Goal: Use online tool/utility: Use online tool/utility

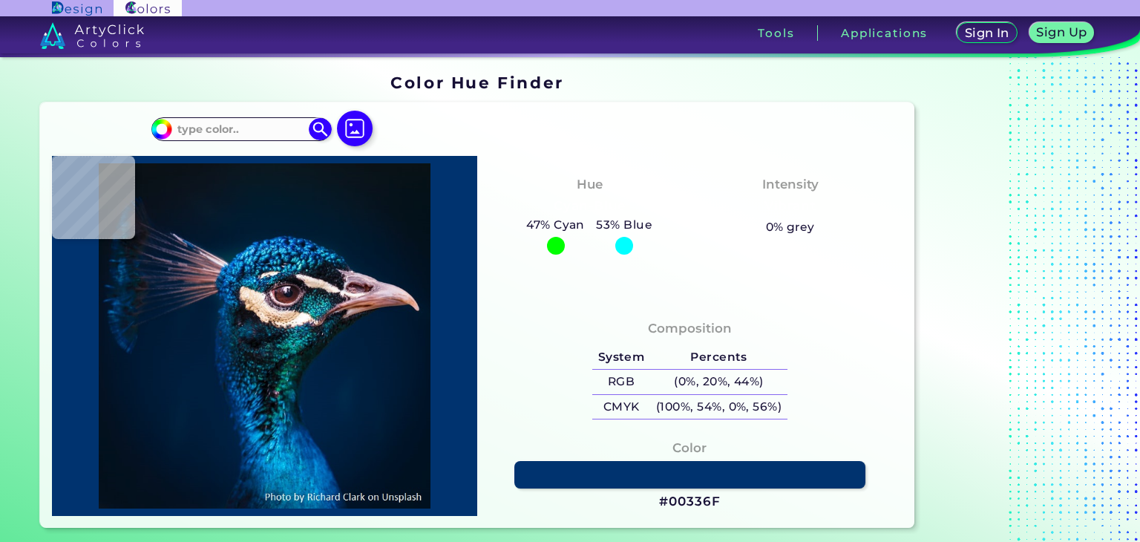
type input "#83605b"
type input "#83605B"
type input "#ffe7d0"
type input "#FFE7D0"
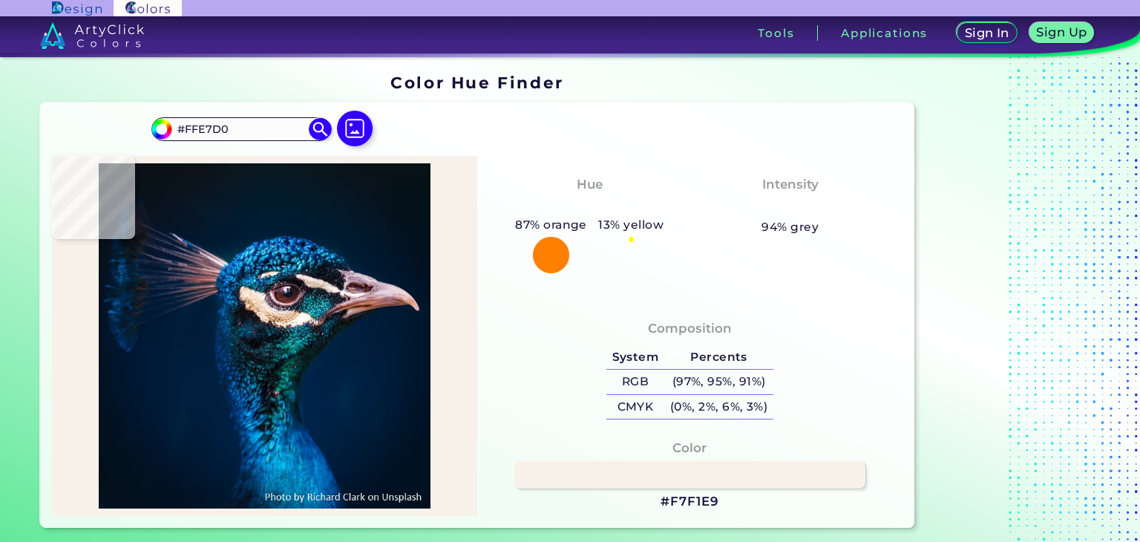
type input "#f7f1e9"
type input "#F7F1E9"
type input "#dbd8cc"
type input "#DBD8CC"
type input "#86b29d"
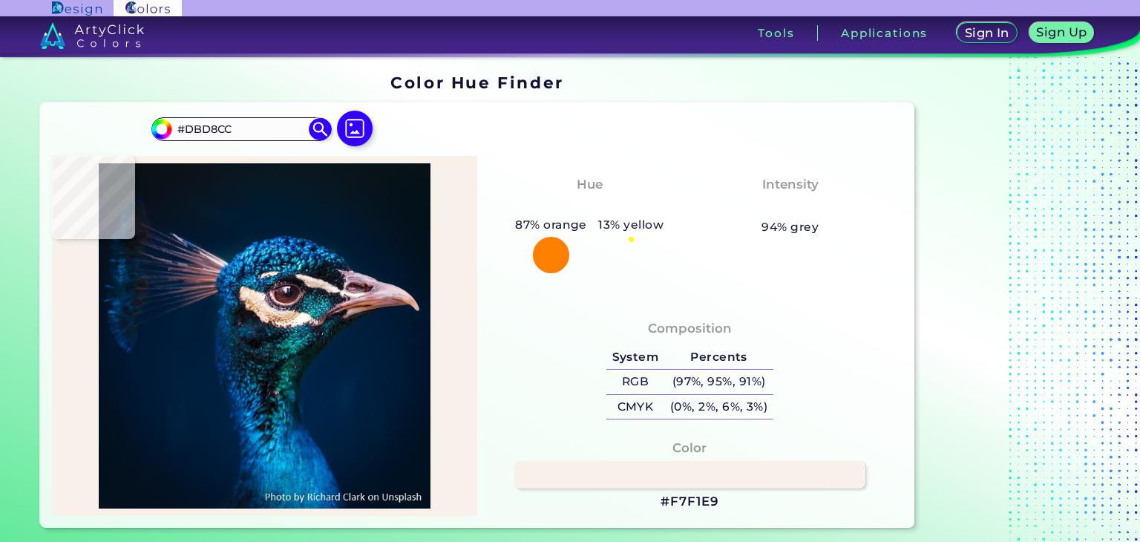
type input "#86B29D"
type input "#76b6b1"
type input "#76B6B1"
type input "#56a8b5"
type input "#56A8B5"
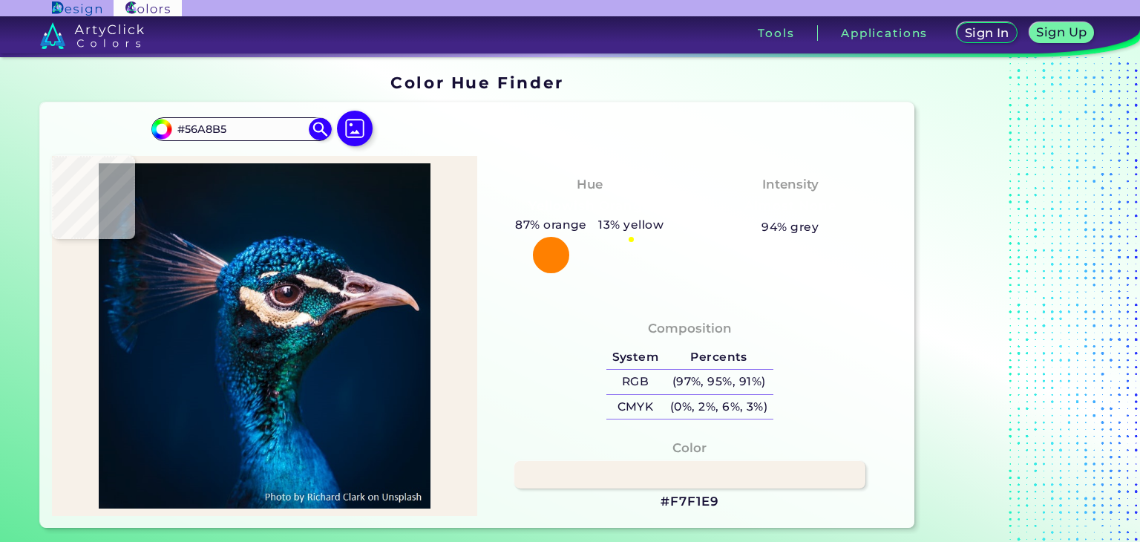
type input "#227880"
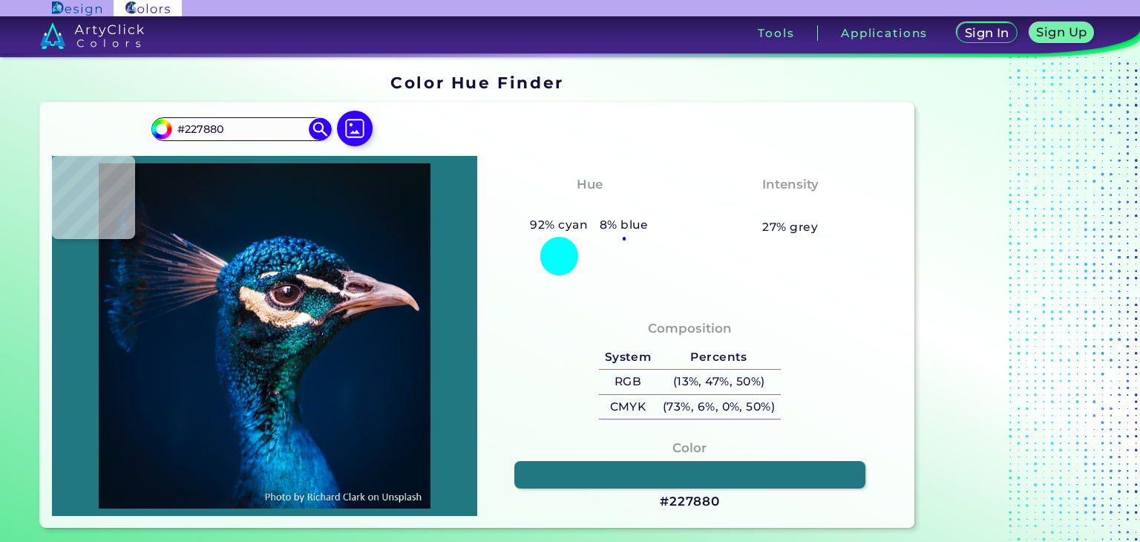
type input "#28626b"
type input "#28626B"
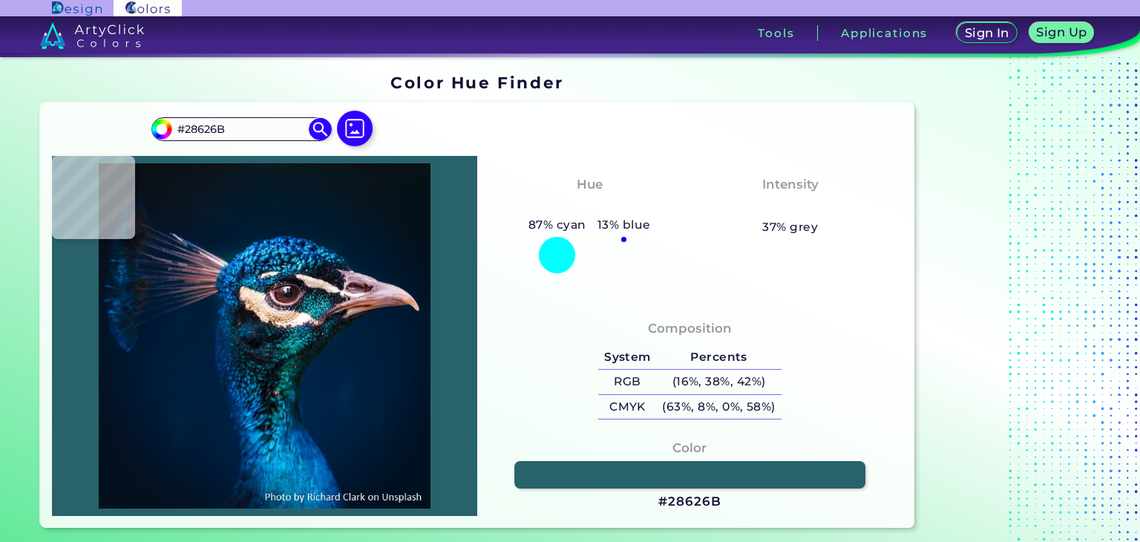
type input "#597873"
type input "#e0ddcc"
type input "#E0DDCC"
type input "#93a390"
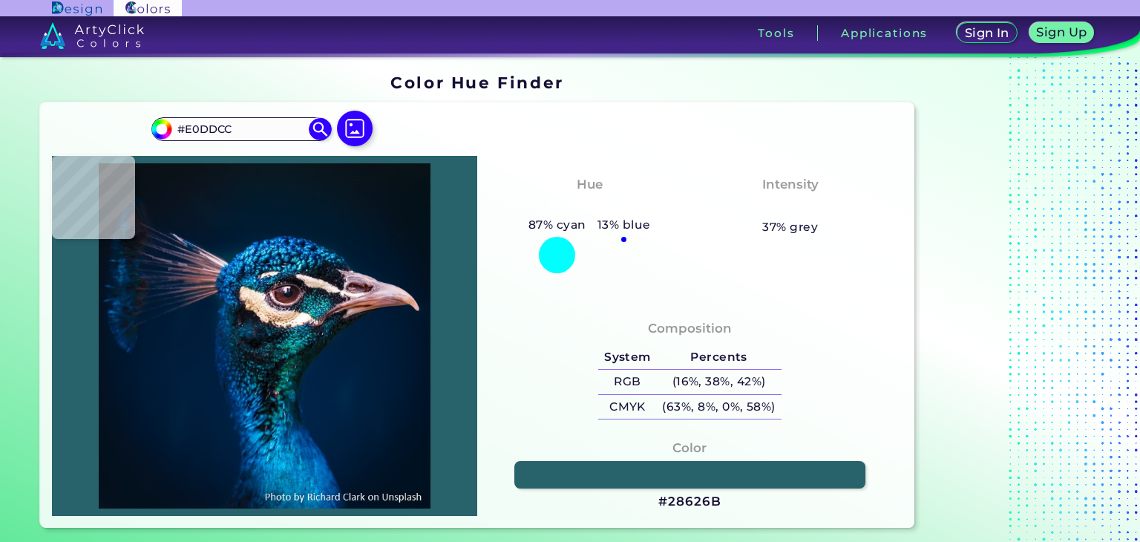
type input "#93A390"
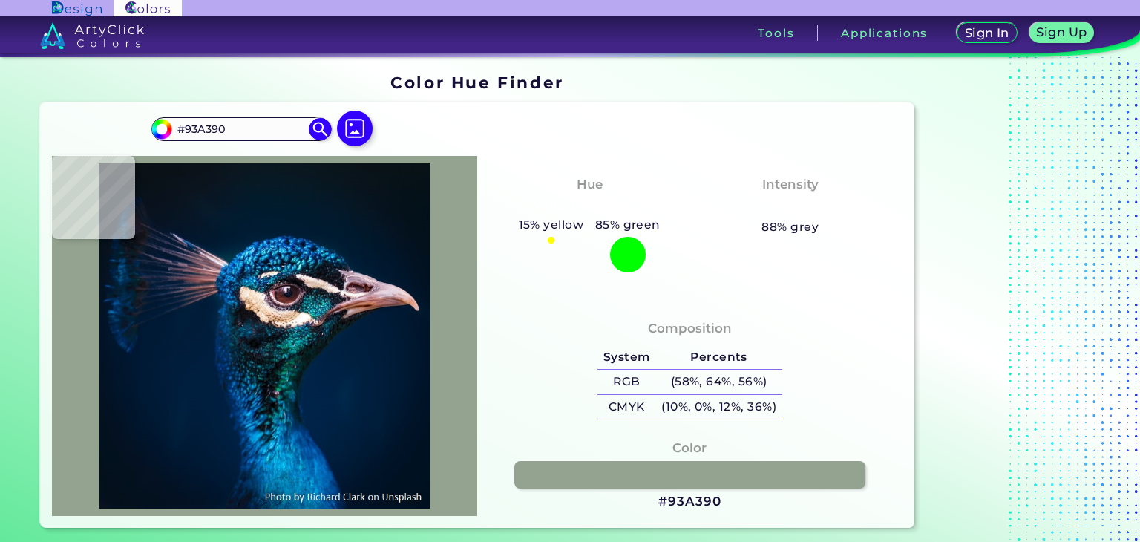
type input "#86b29d"
type input "#86B29D"
type input "#4ac3b8"
type input "#4AC3B8"
type input "#11a6a5"
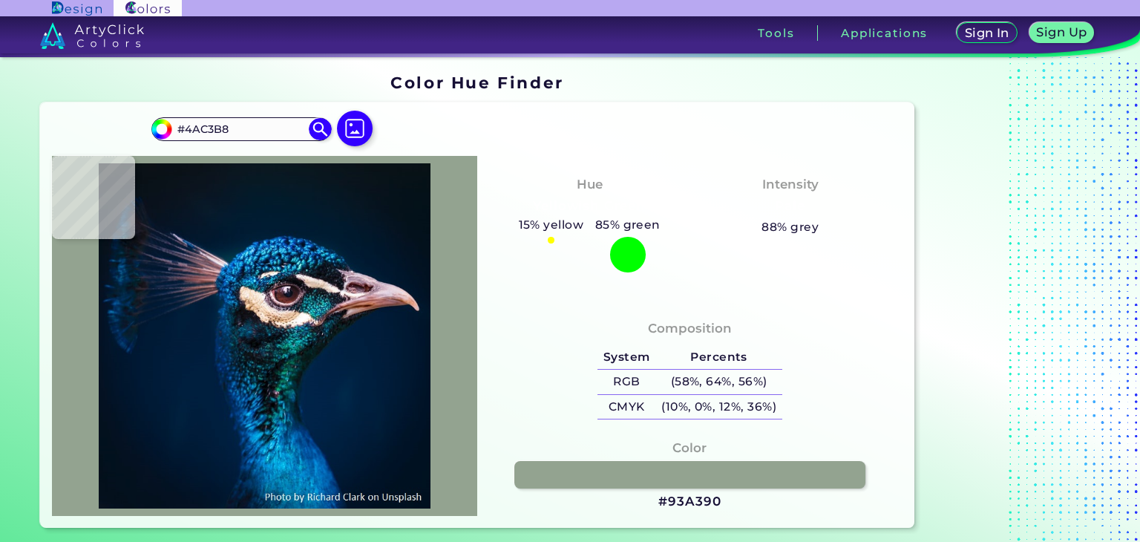
type input "#11A6A5"
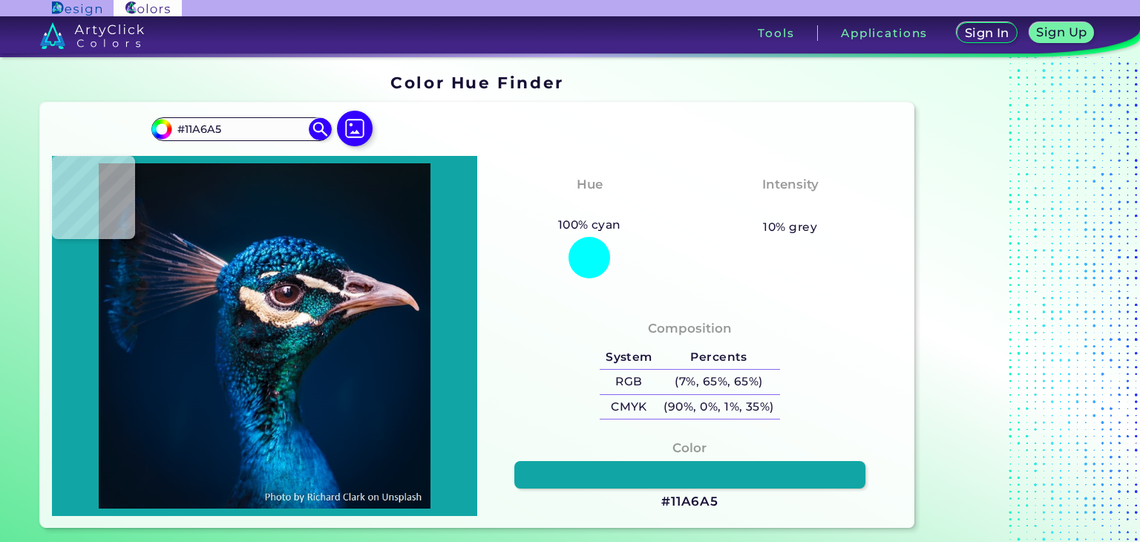
type input "#26bcc4"
type input "#26BCC4"
type input "#0492a1"
type input "#0492A1"
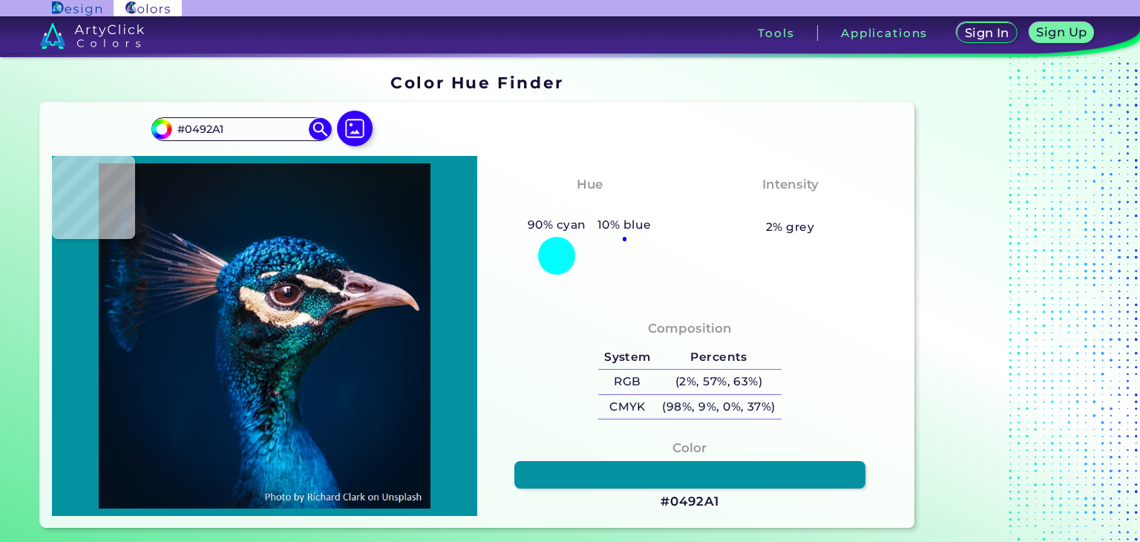
type input "#11a1a6"
type input "#11A1A6"
type input "#25b5bd"
type input "#25B5BD"
type input "#0b818d"
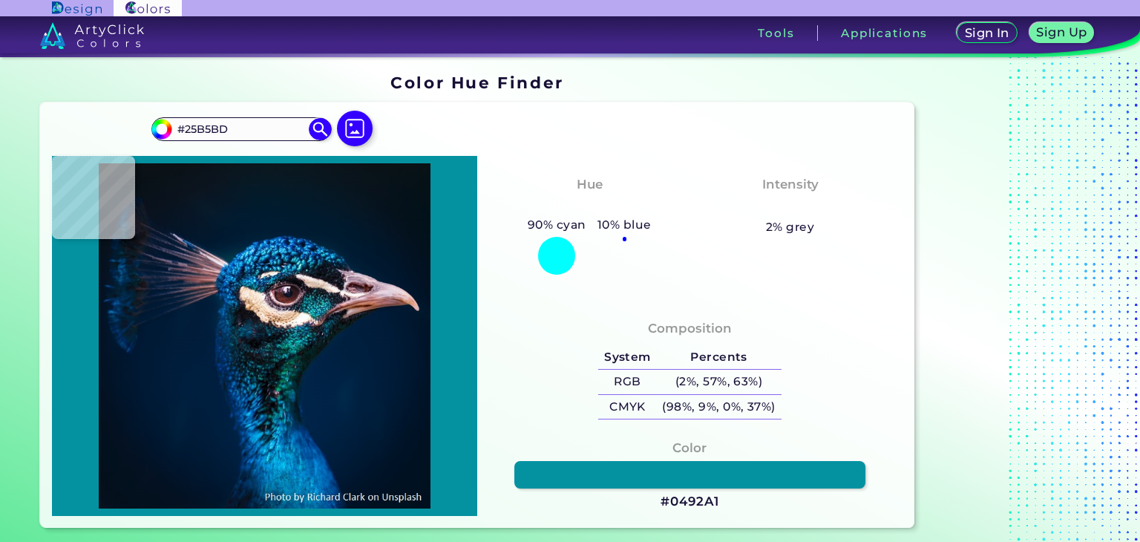
type input "#0B818D"
type input "#2c95a8"
type input "#2C95A8"
type input "#63b9cb"
type input "#63B9CB"
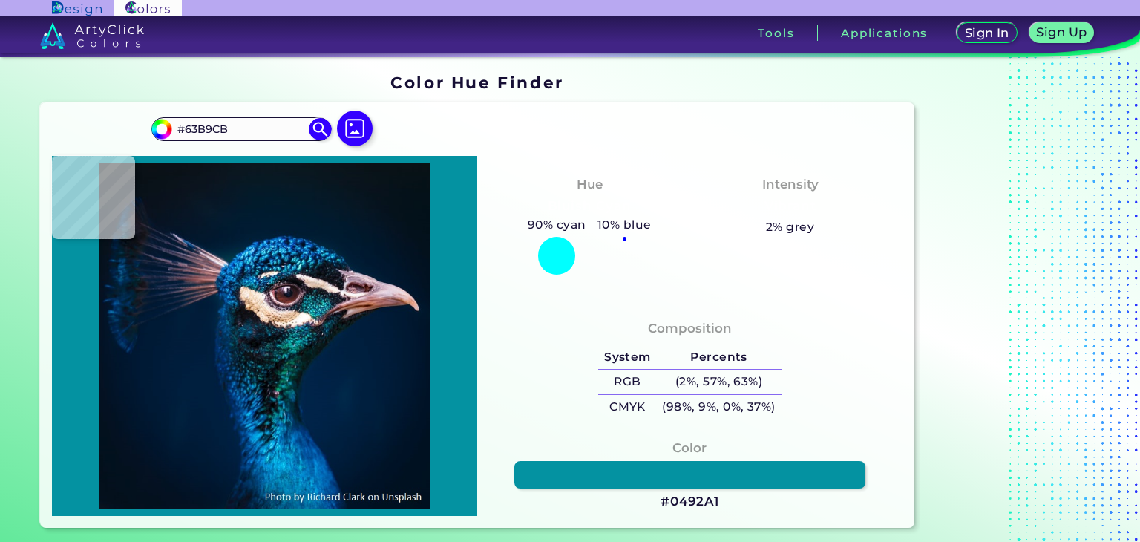
type input "#063d49"
type input "#063D49"
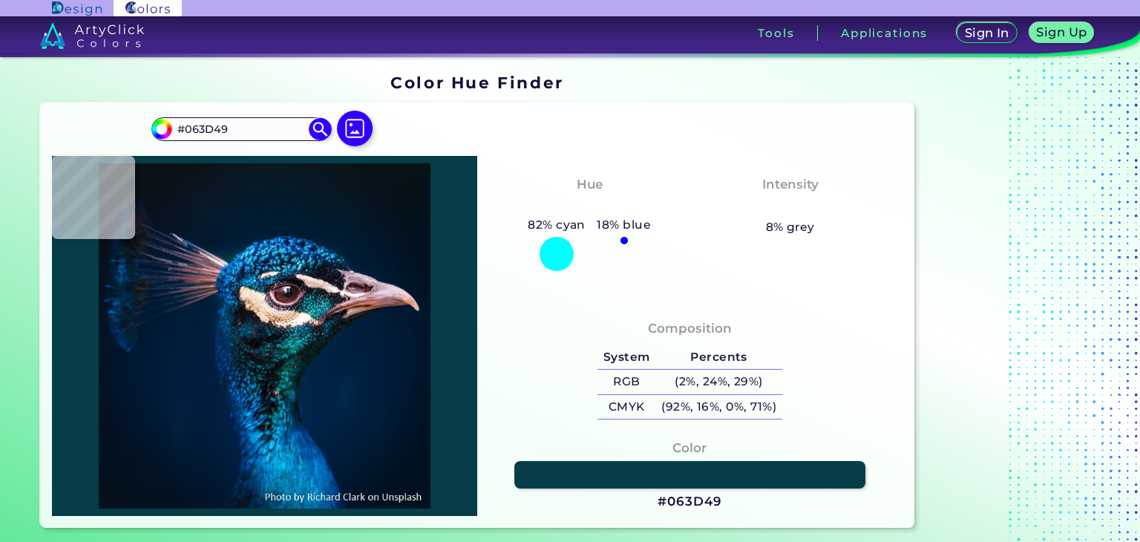
type input "#1d6875"
type input "#1D6875"
type input "#0f6572"
type input "#0F6572"
type input "#0f6c7e"
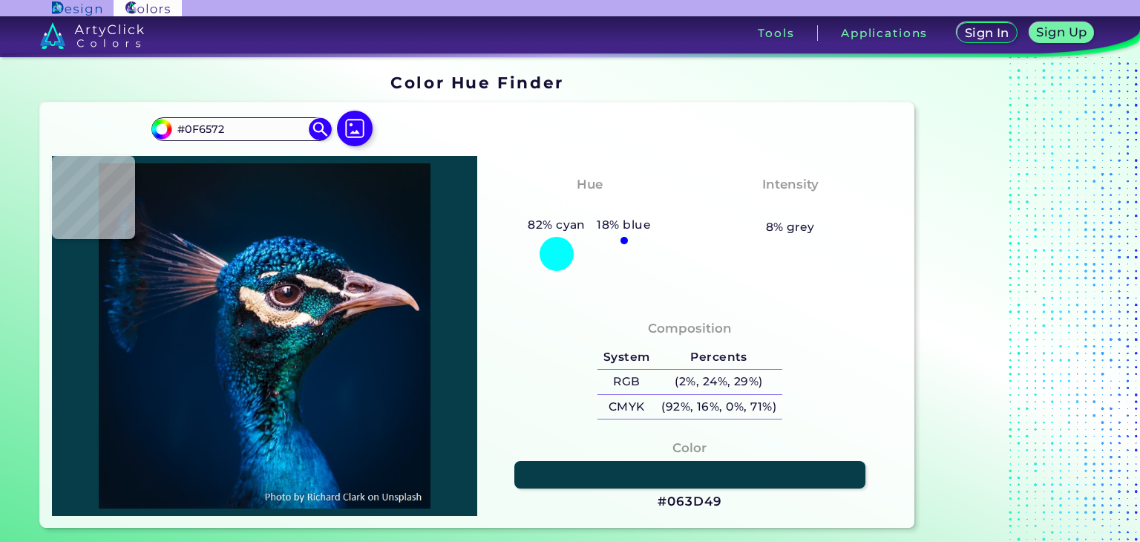
type input "#0F6C7E"
type input "#2d9ea5"
type input "#2D9EA5"
type input "#096e86"
type input "#096E86"
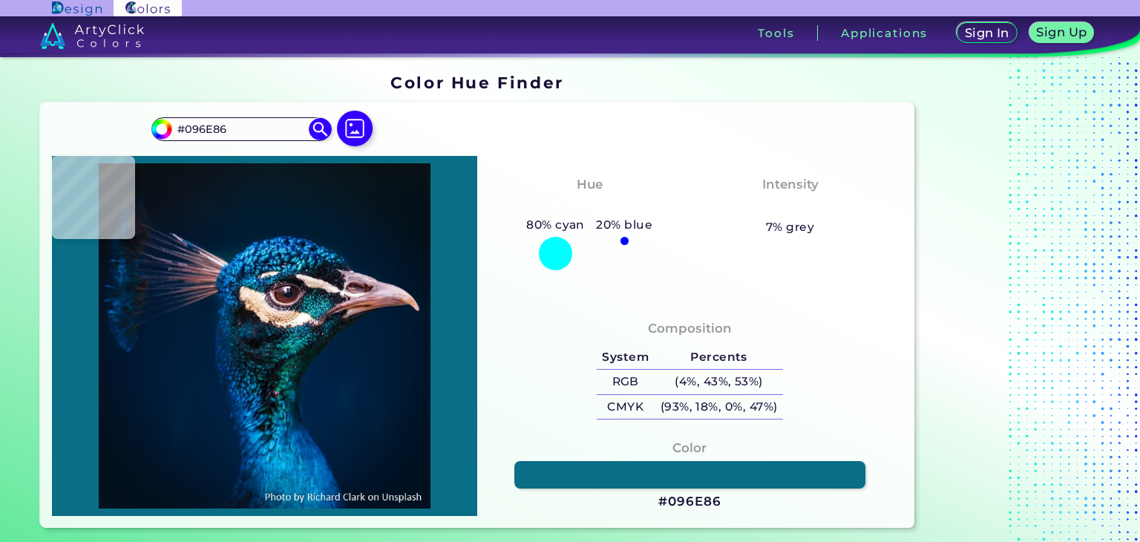
type input "#138ba5"
type input "#138BA5"
type input "#128897"
type input "#25919b"
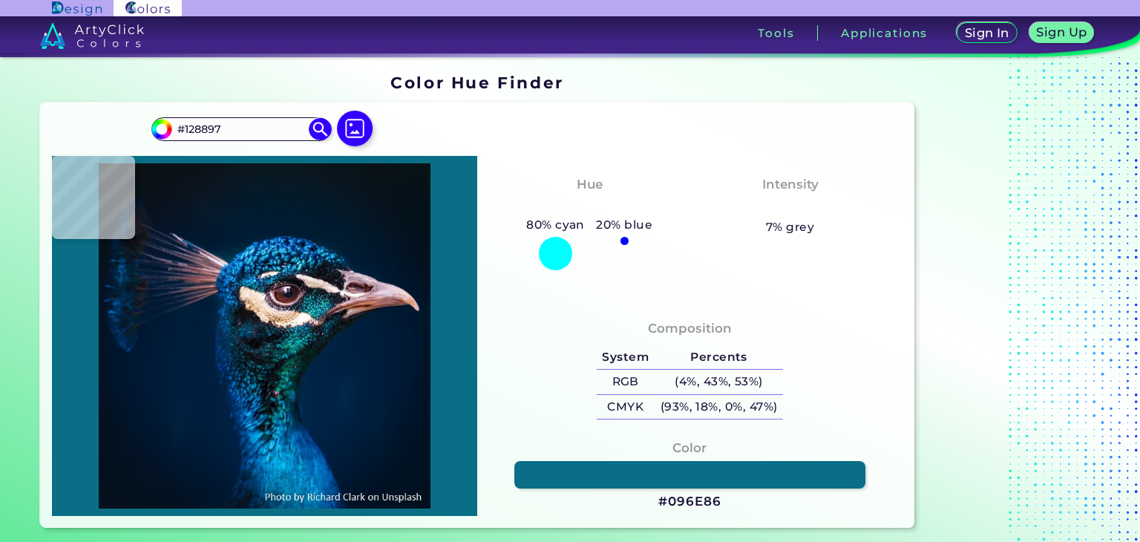
type input "#25919B"
type input "#105460"
type input "#051321"
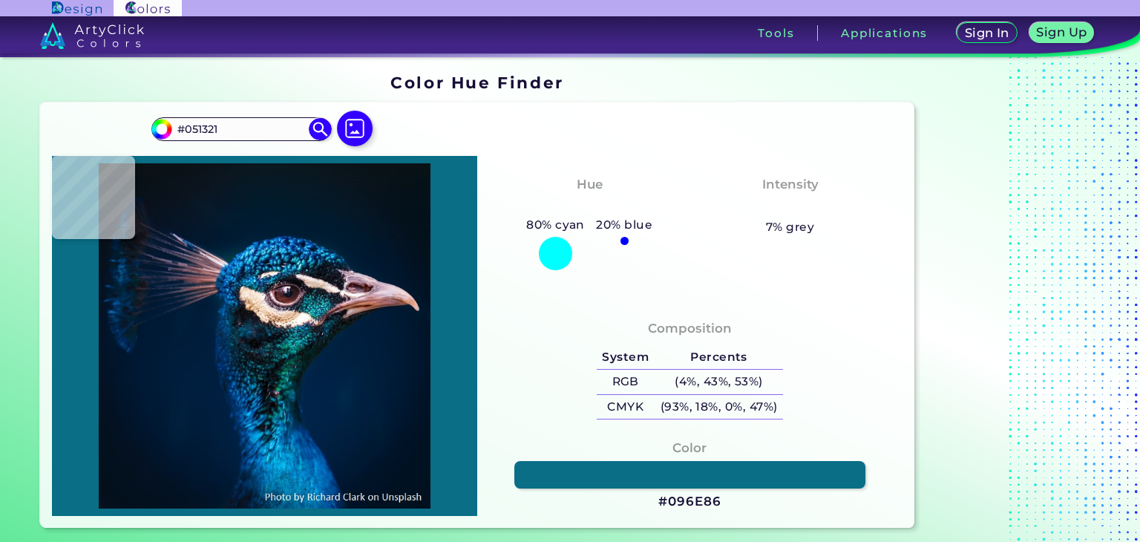
type input "#2e2533"
type input "#2E2533"
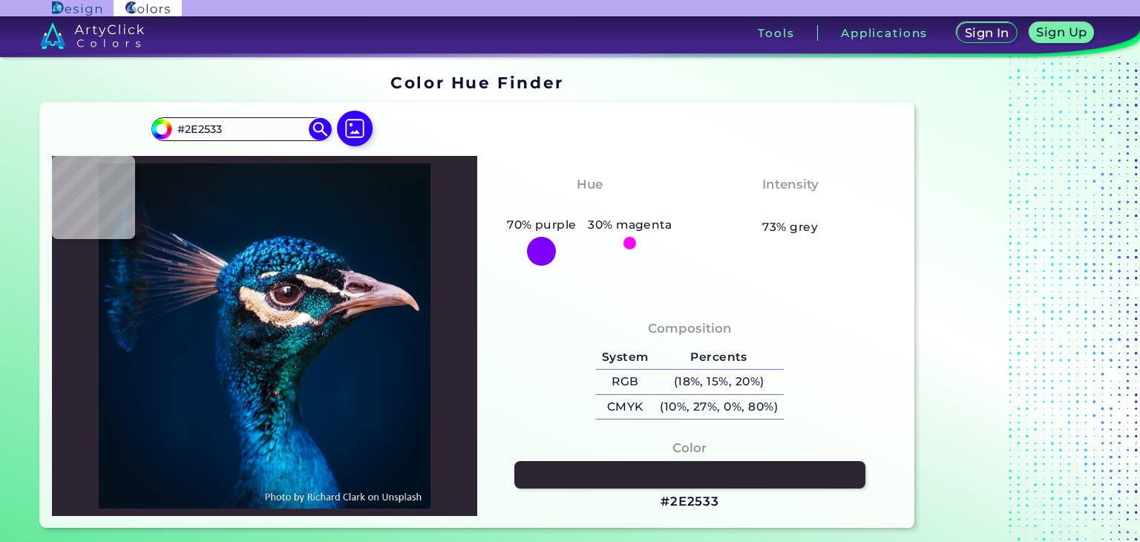
type input "#1d222f"
type input "#1D222F"
type input "#5d6e82"
type input "#5D6E82"
type input "#1f515b"
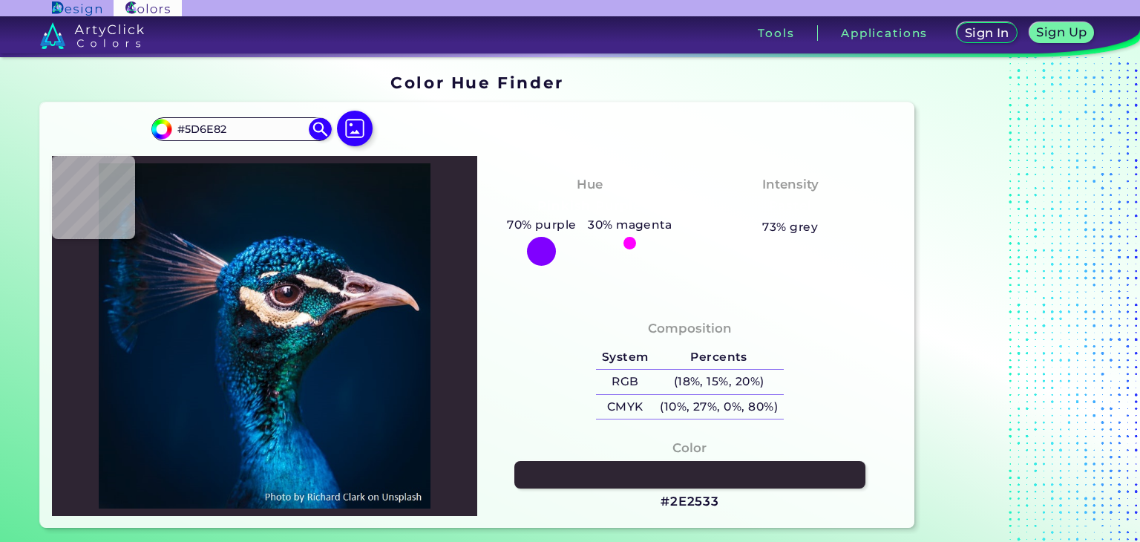
type input "#1F515B"
type input "#26656e"
type input "#26656E"
type input "#357879"
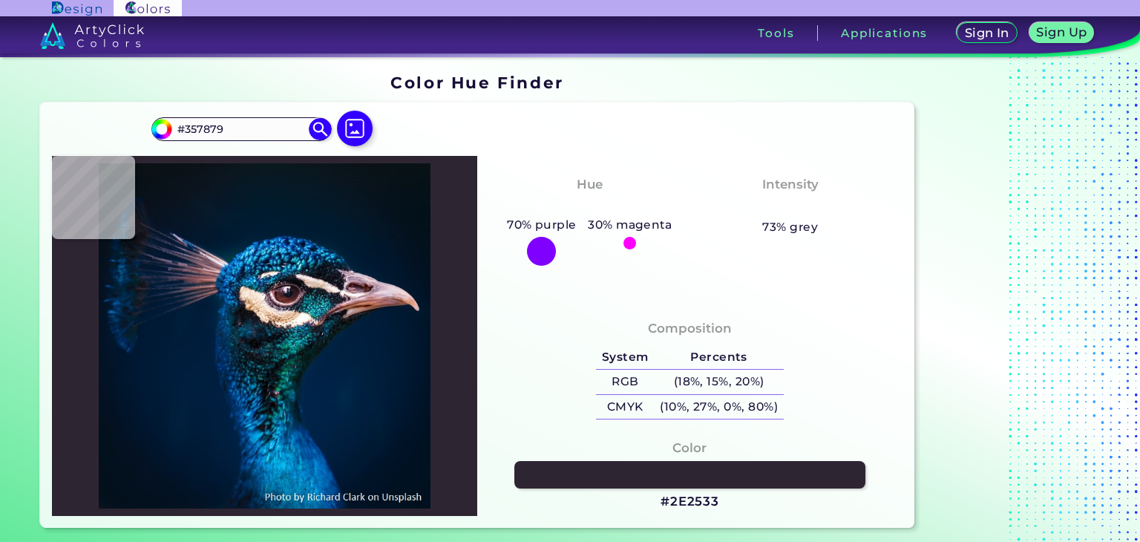
type input "#f9efea"
type input "#F9EFEA"
type input "#fefdf9"
type input "#FEFDF9"
type input "#fdfdfb"
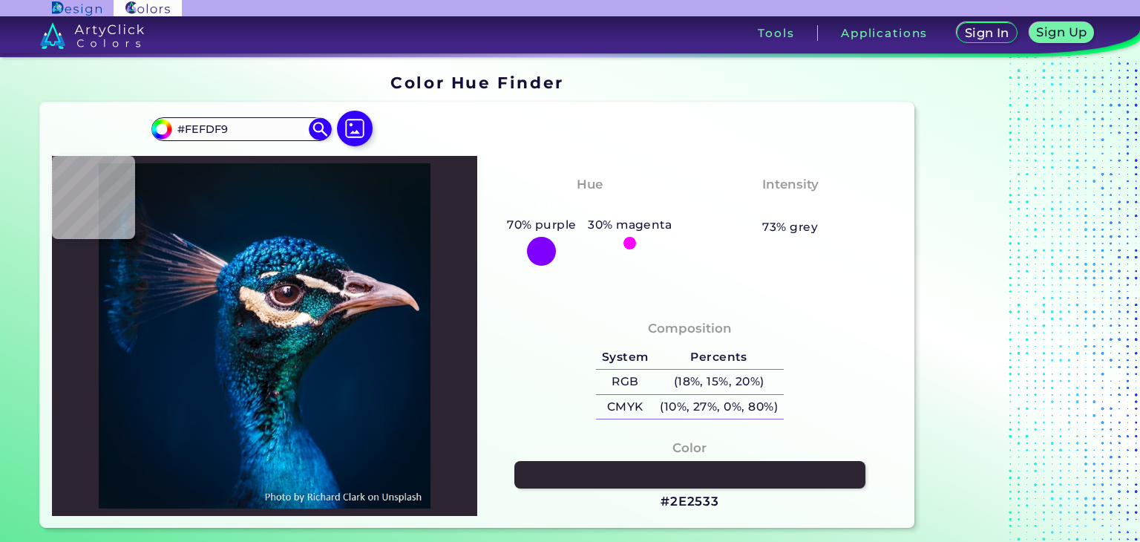
type input "#FDFDFB"
type input "#fcece5"
type input "#FCECE5"
type input "#595a7d"
type input "#595A7D"
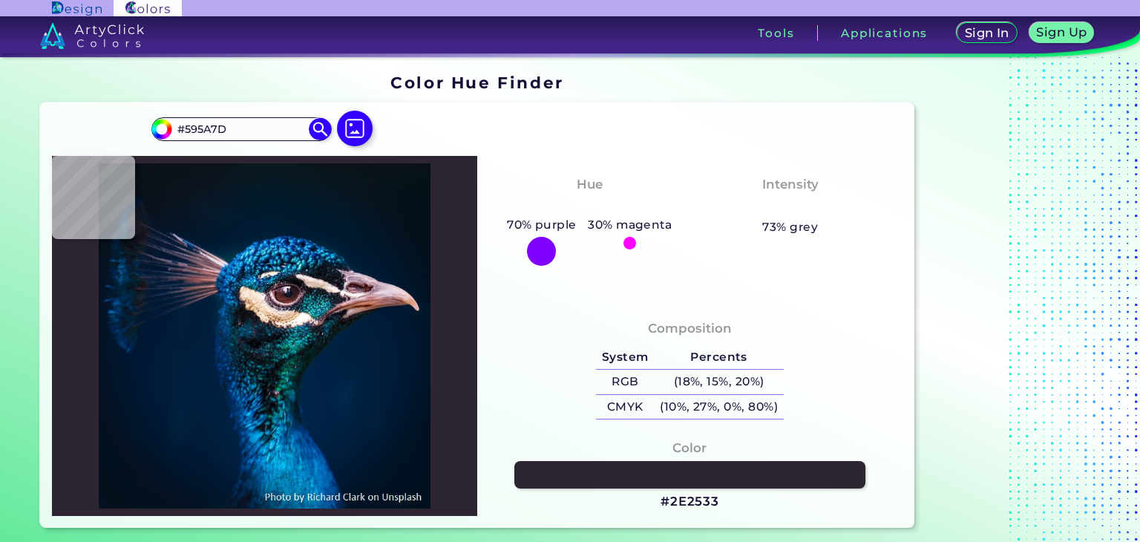
type input "#072b3d"
type input "#072B3D"
type input "#17869b"
type input "#17869B"
type input "#003857"
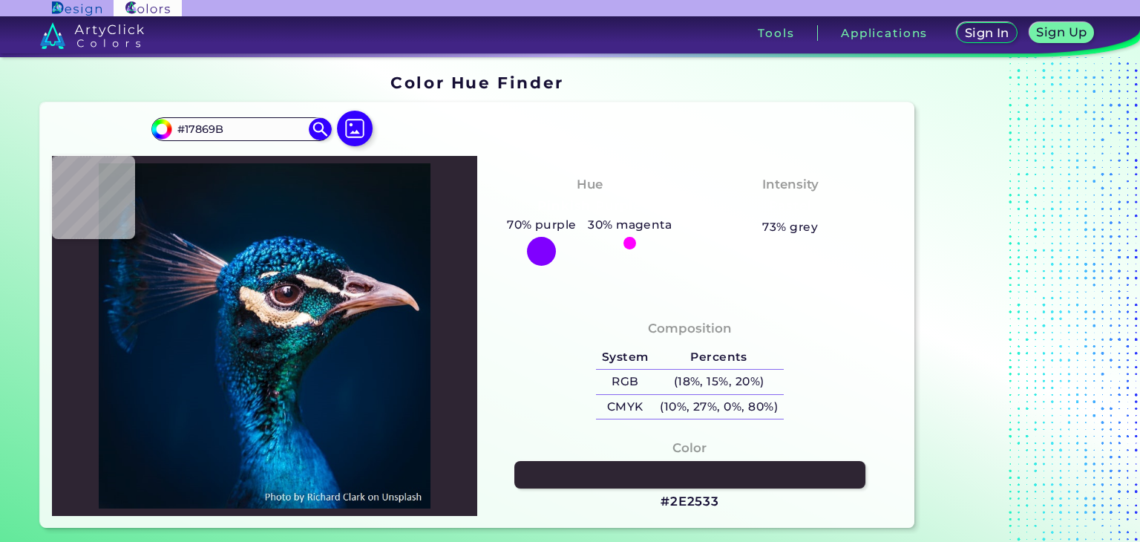
type input "#003857"
type input "#0c5768"
type input "#0C5768"
type input "#2696a1"
type input "#2696A1"
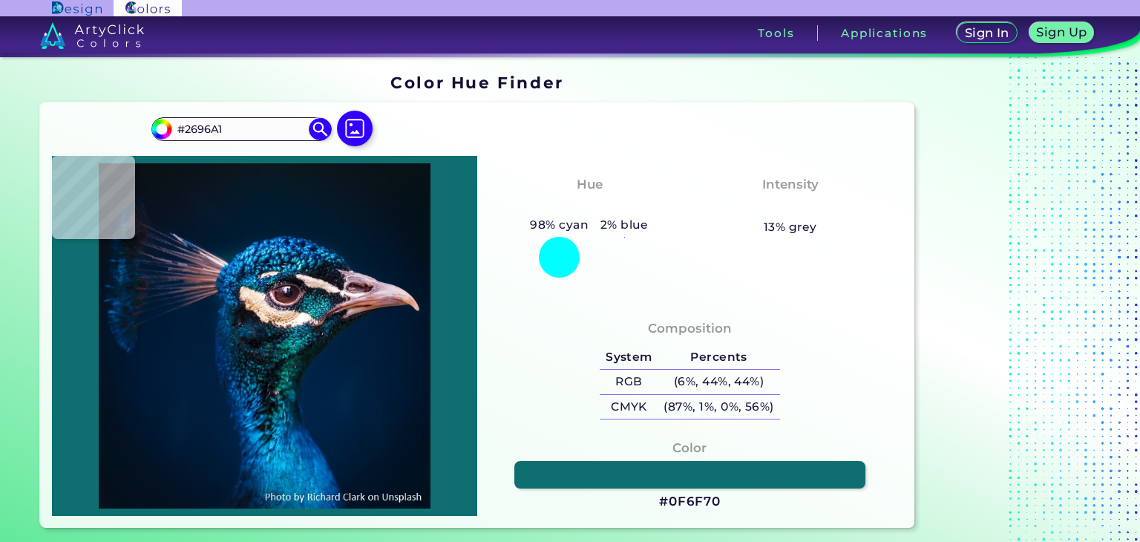
type input "#0f6f70"
type input "#0F6F70"
type input "#2a809e"
type input "#2A809E"
type input "#04495c"
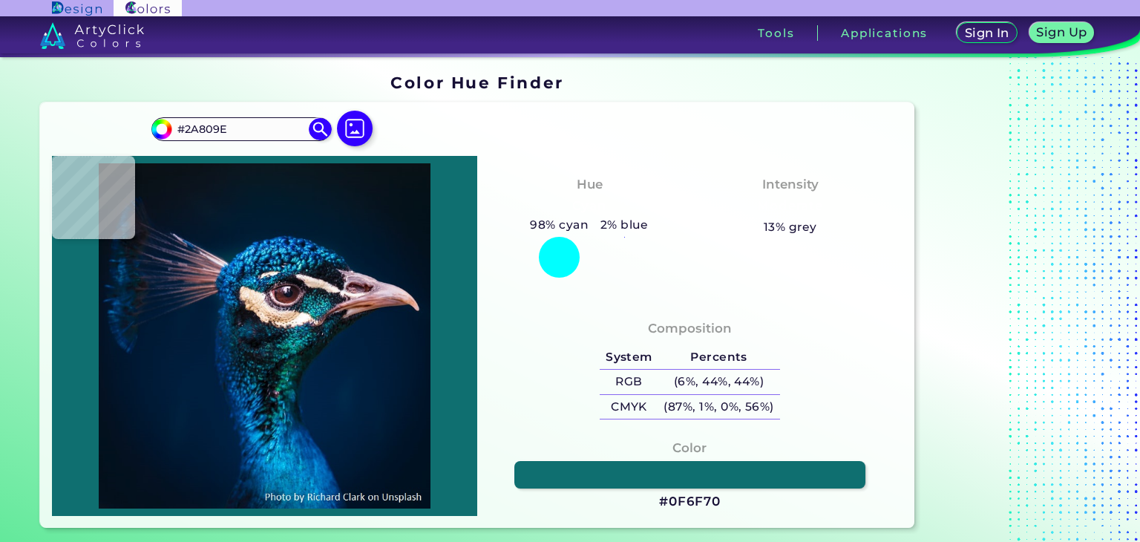
type input "#04495C"
type input "#2a959d"
type input "#2A959D"
type input "#34979c"
type input "#34979C"
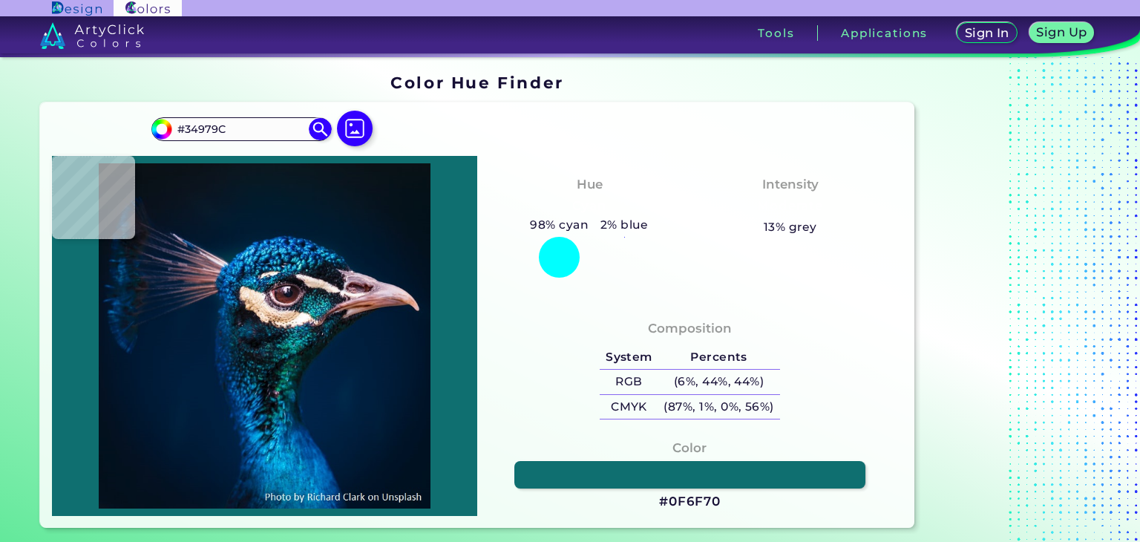
type input "#004a51"
type input "#004A51"
type input "#002d34"
type input "#002D34"
type input "#00292f"
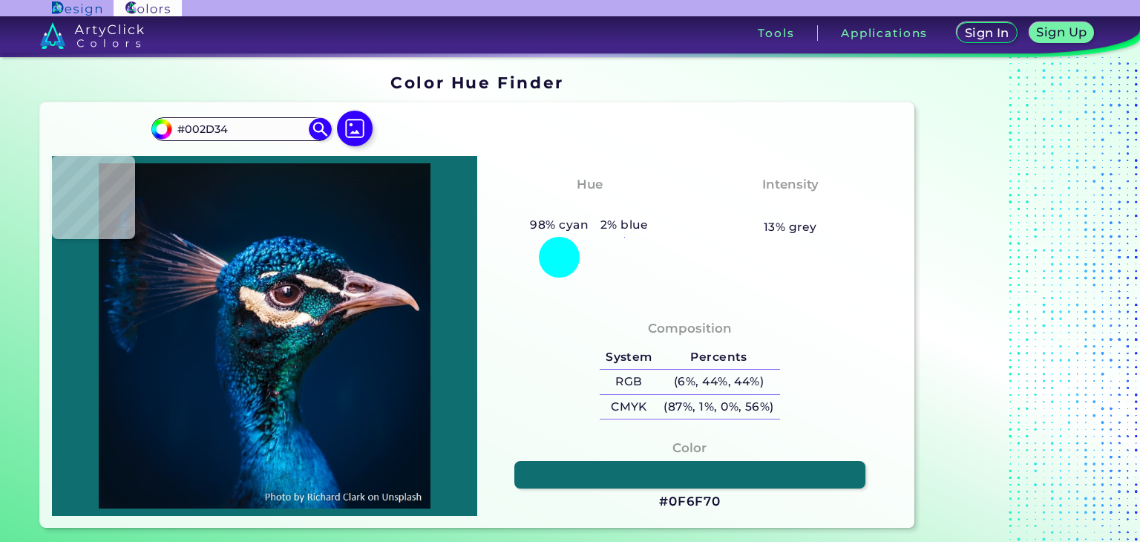
type input "#00292F"
type input "#167576"
type input "#005f5b"
type input "#005F5B"
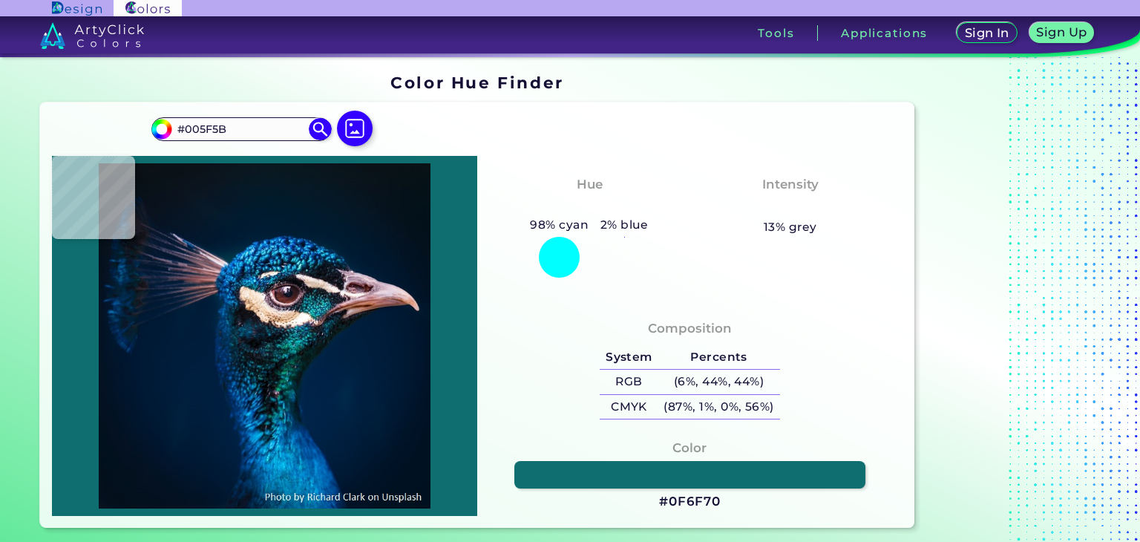
type input "#0f808a"
type input "#0F808A"
type input "#006568"
type input "#38697d"
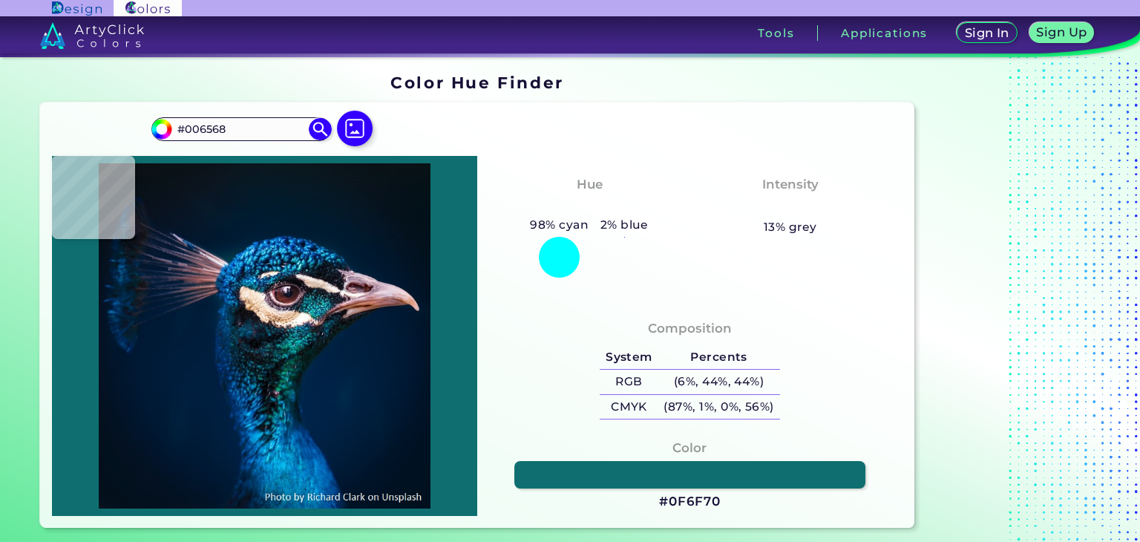
type input "#38697D"
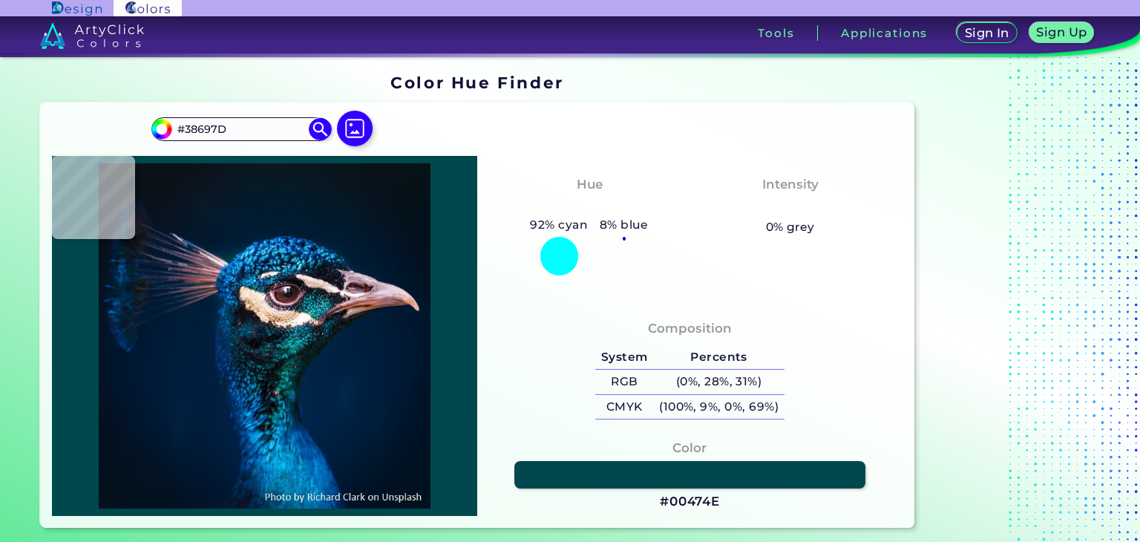
type input "#00474e"
type input "#00474E"
type input "#007984"
type input "#118c94"
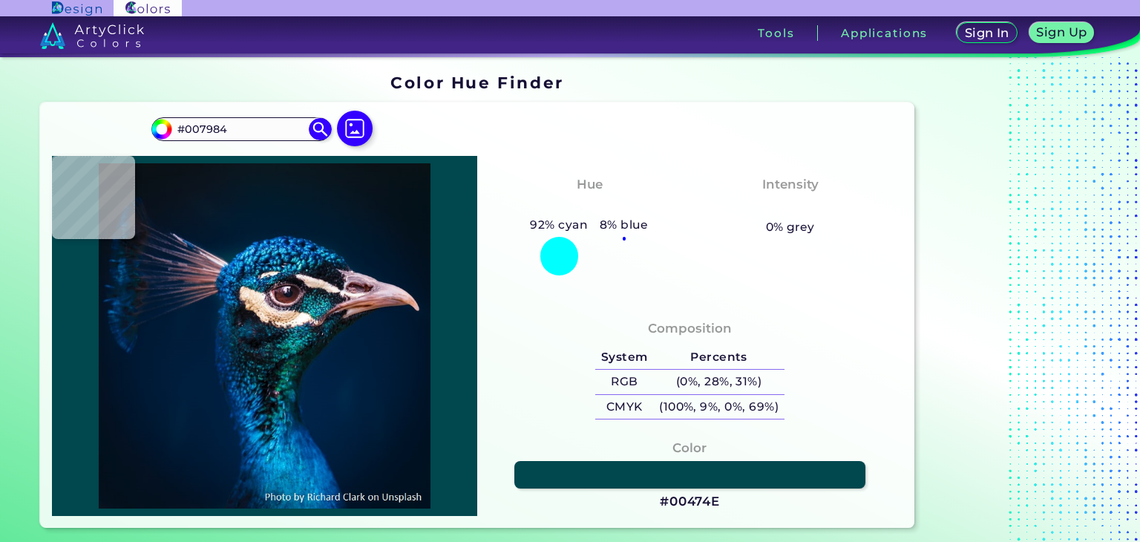
type input "#118C94"
type input "#074760"
type input "#0f555a"
type input "#0F555A"
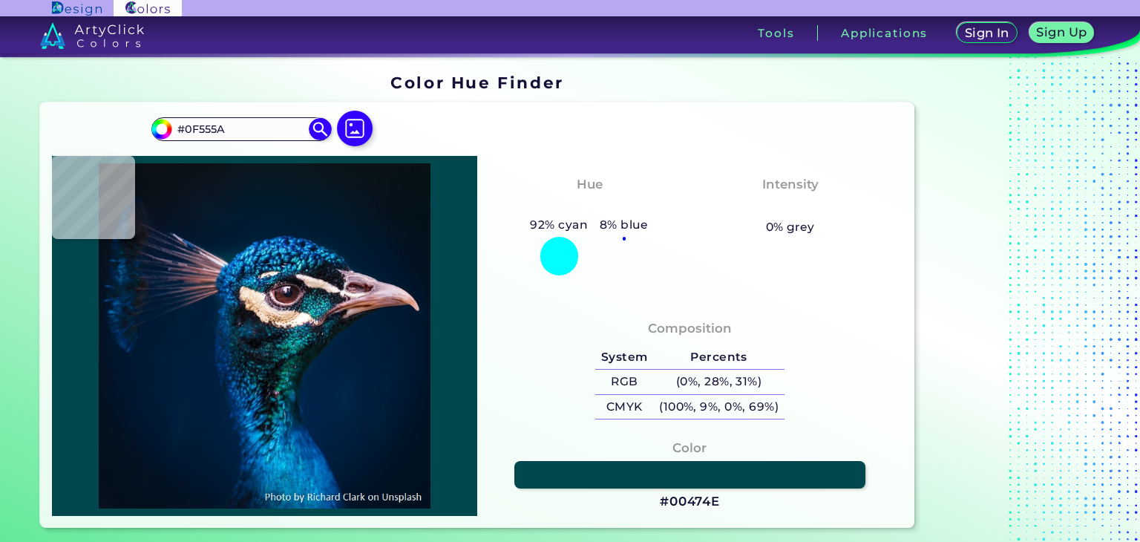
type input "#03313d"
type input "#03313D"
type input "#134246"
type input "#1a2735"
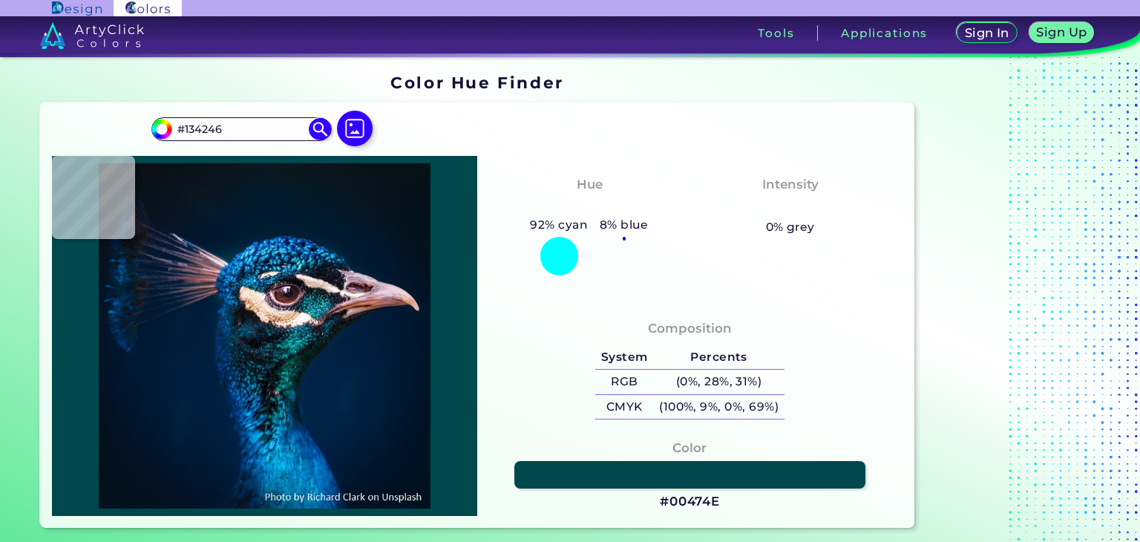
type input "#1A2735"
type input "#081525"
type input "#2c303c"
type input "#2C303C"
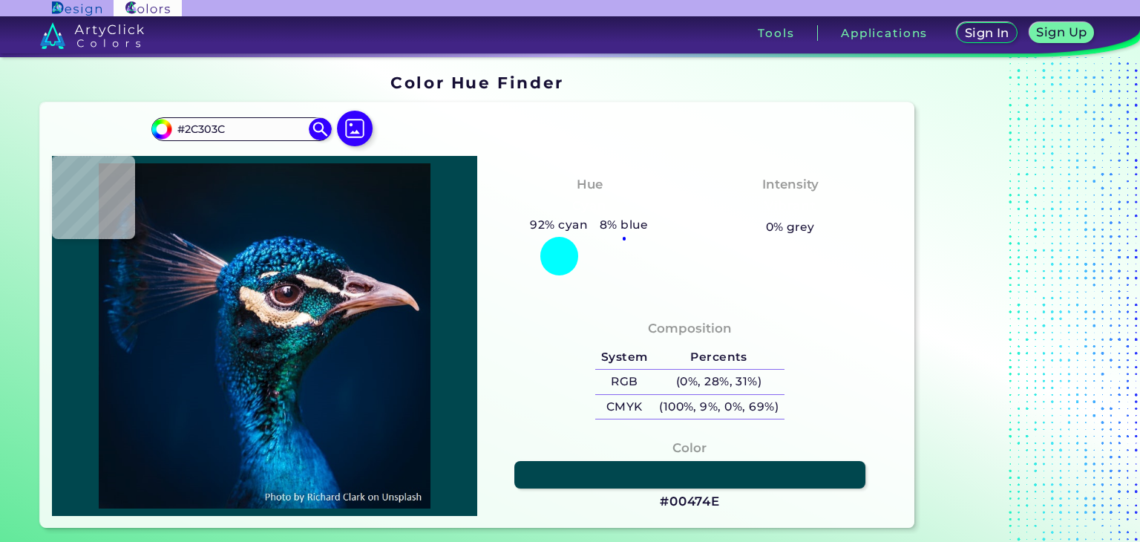
type input "#dfc1b7"
type input "#DFC1B7"
type input "#fcf1ed"
type input "#FCF1ED"
type input "#c2ae97"
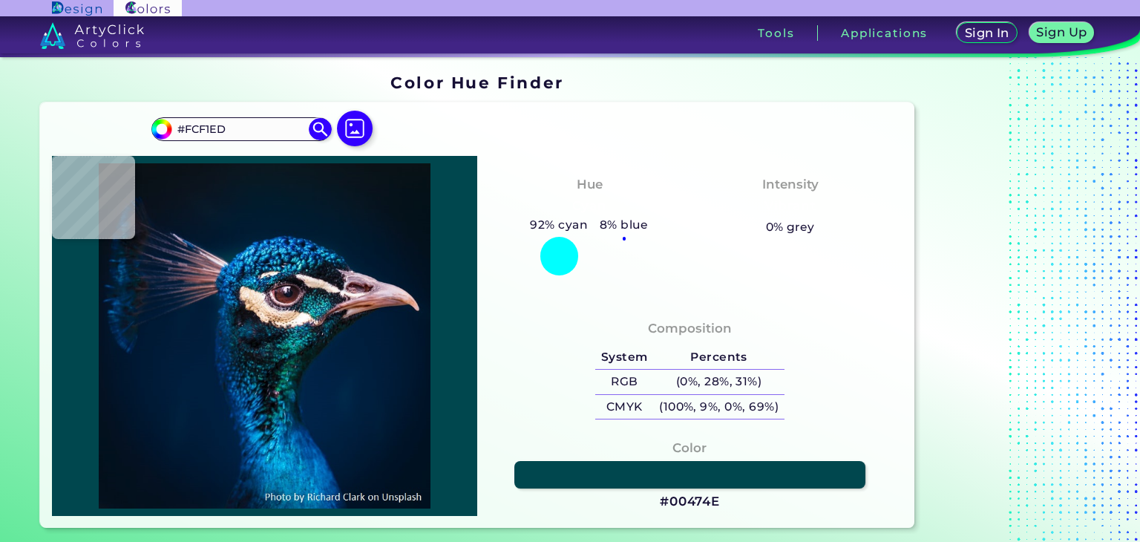
type input "#C2AE97"
type input "#edc49d"
type input "#EDC49D"
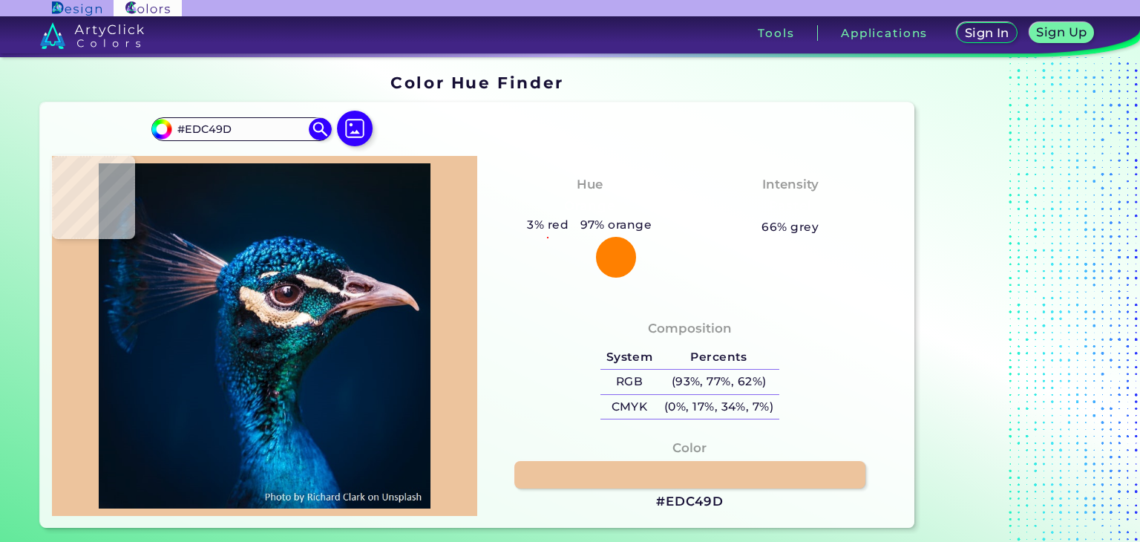
type input "#ca9a74"
type input "#CA9A74"
type input "#efcdb1"
type input "#EFCDB1"
type input "#f1ddcd"
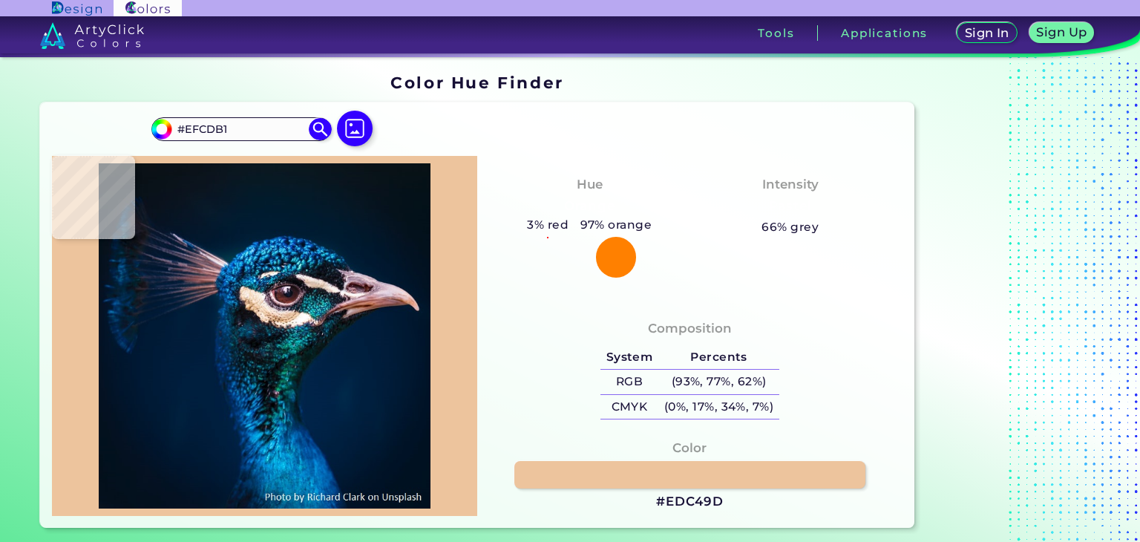
type input "#F1DDCD"
type input "#e8ddda"
type input "#E8DDDA"
type input "#3c3545"
type input "#3C3545"
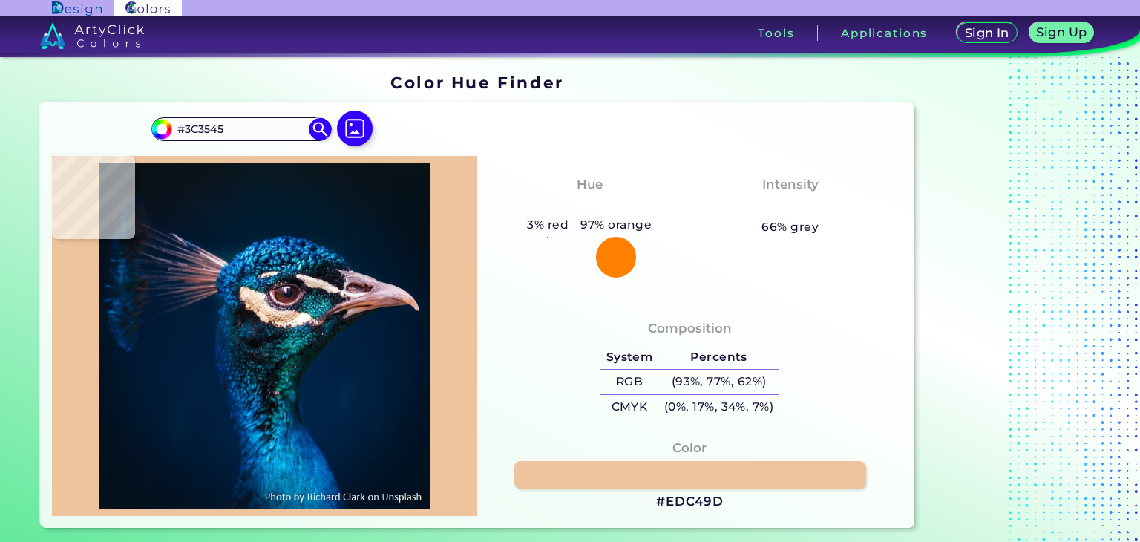
type input "#4a3240"
type input "#4A3240"
type input "#e6c5c8"
type input "#E6C5C8"
type input "#6d2e29"
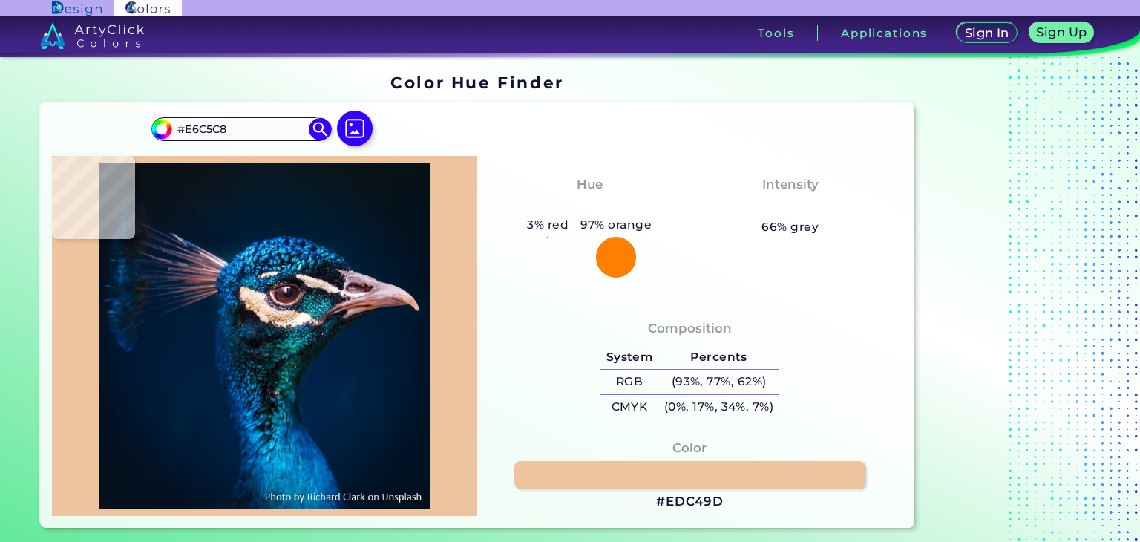
type input "#6D2E29"
type input "#59282b"
type input "#59282B"
type input "#4f262a"
type input "#4F262A"
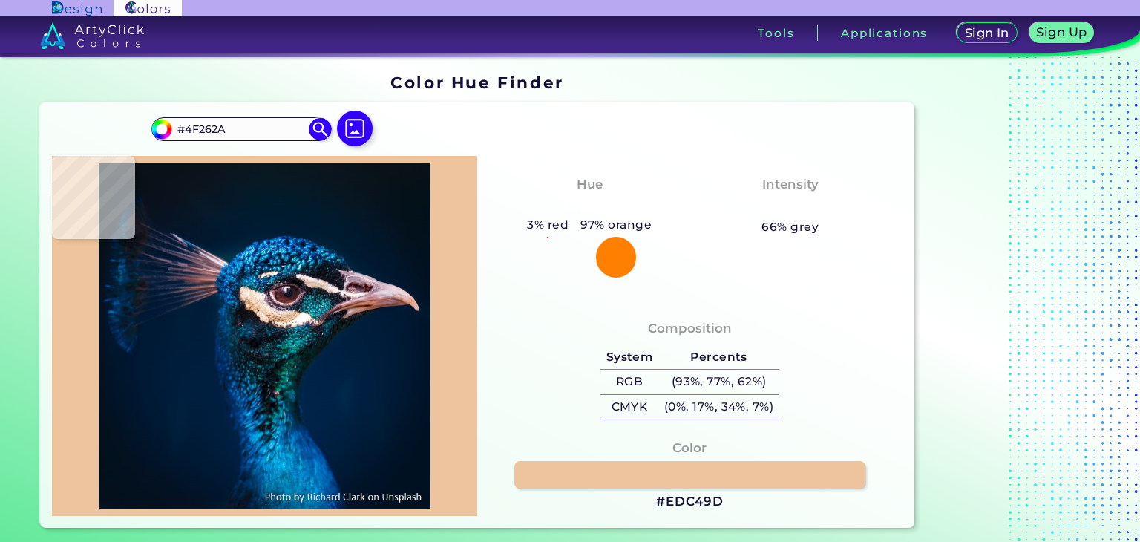
type input "#0e0f1d"
type input "#0E0F1D"
type input "#101528"
type input "#0a121c"
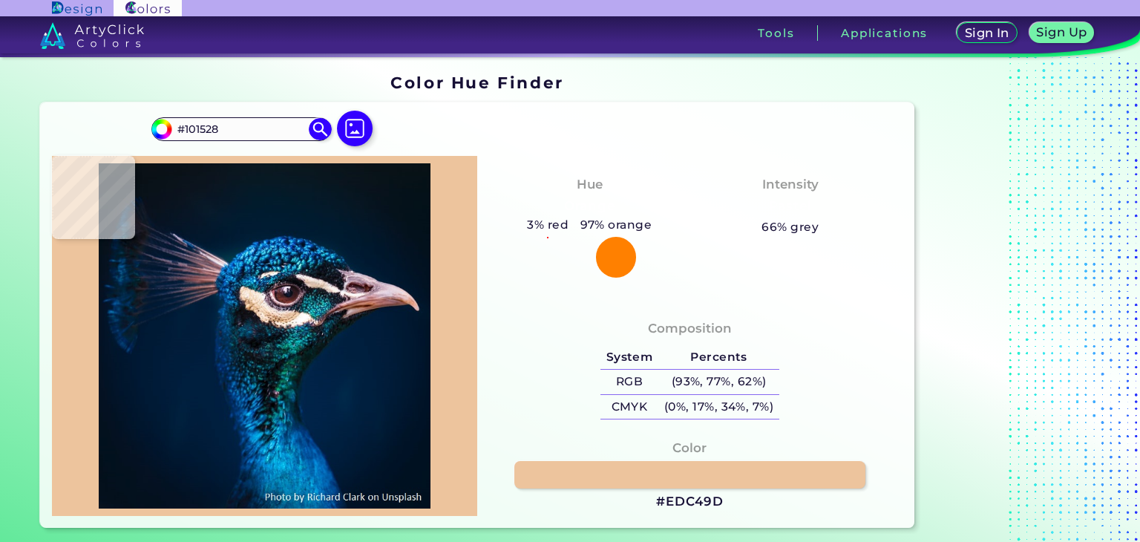
type input "#0A121C"
type input "#070d14"
type input "#070D14"
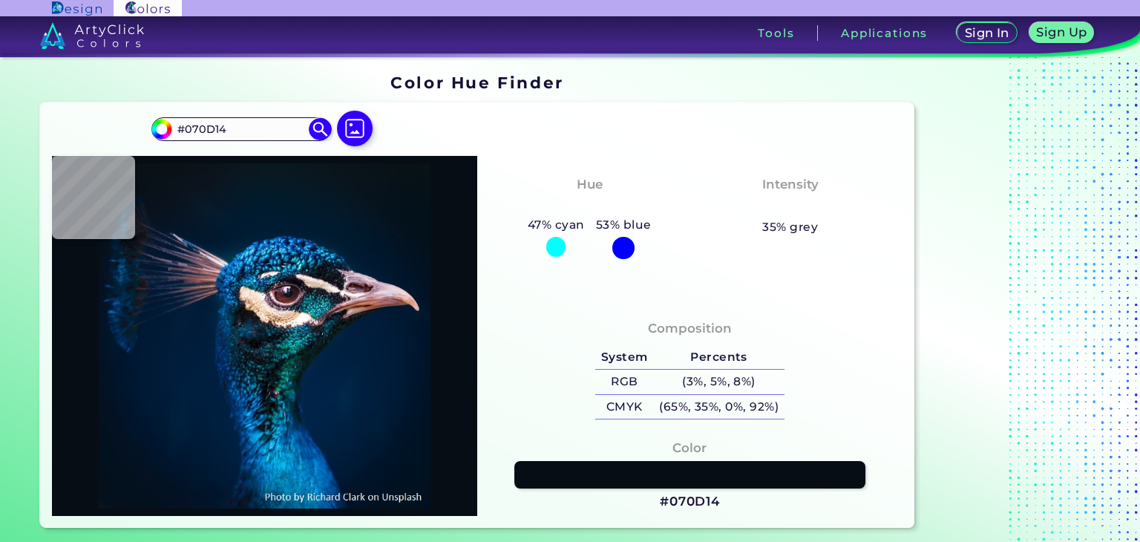
type input "#0e0d13"
type input "#0E0D13"
type input "#26181e"
type input "#26181E"
type input "#2c161b"
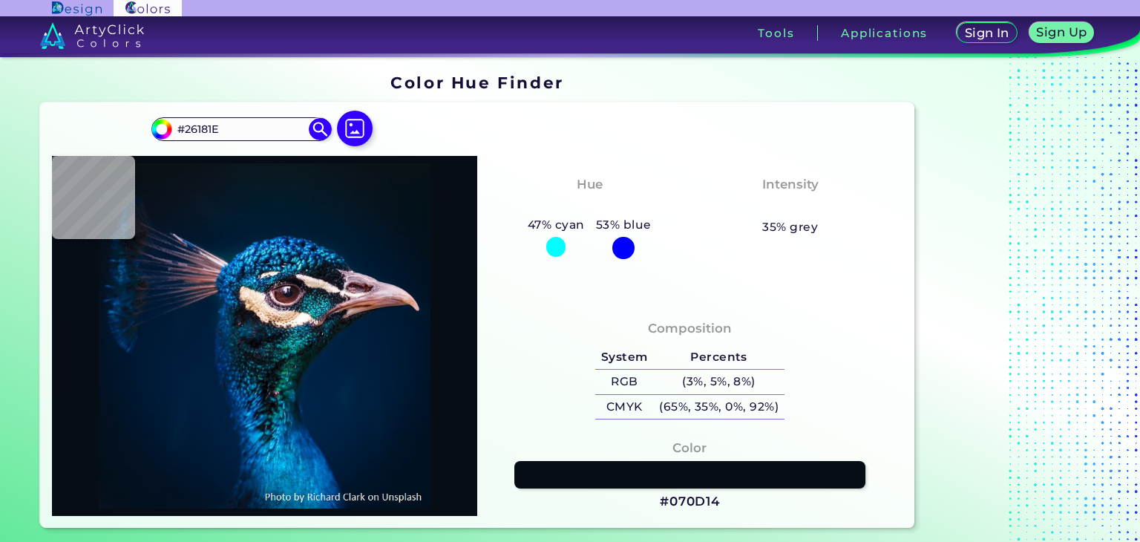
type input "#2C161B"
type input "#211517"
type input "#201416"
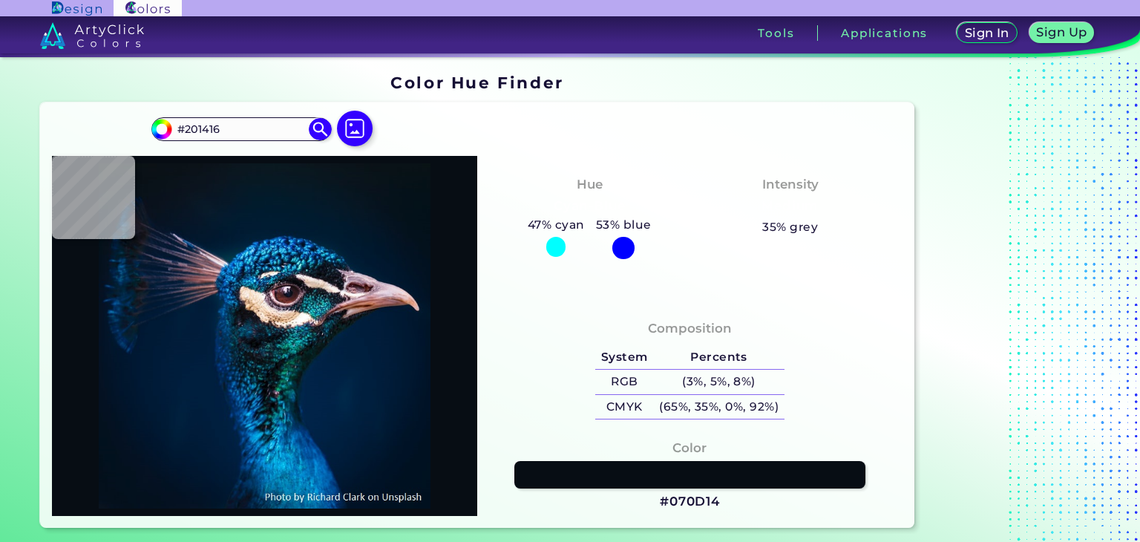
type input "#2b171d"
type input "#2B171D"
type input "#533c49"
type input "#533C49"
type input "#3d2f38"
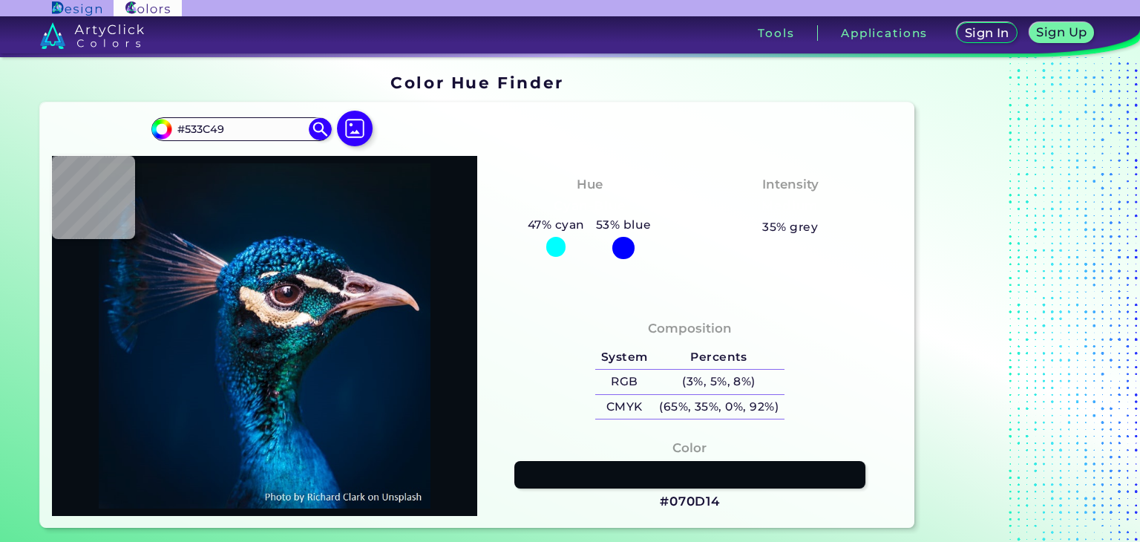
type input "#3D2F38"
type input "#110810"
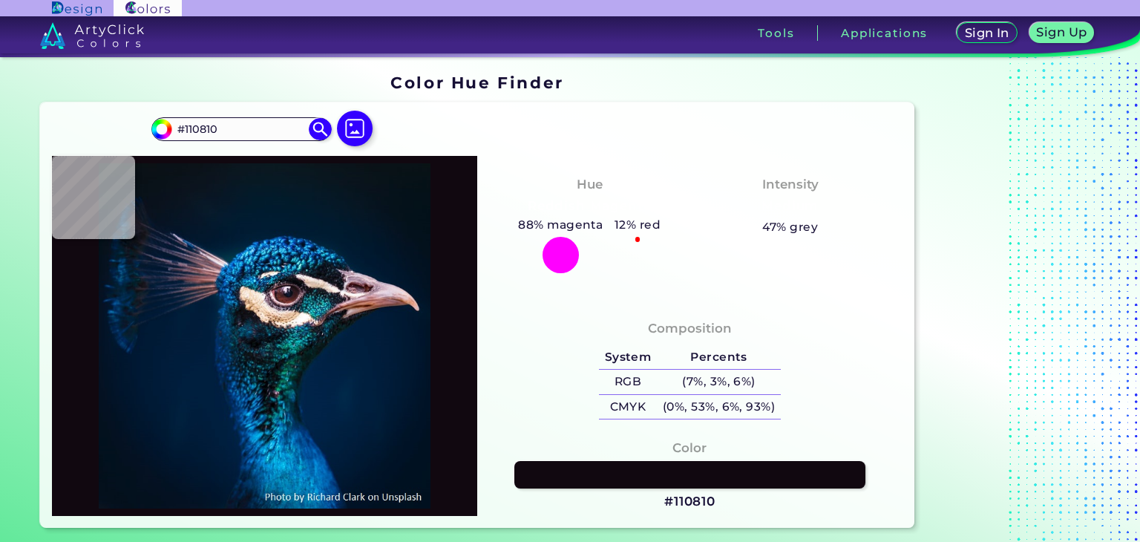
type input "#151119"
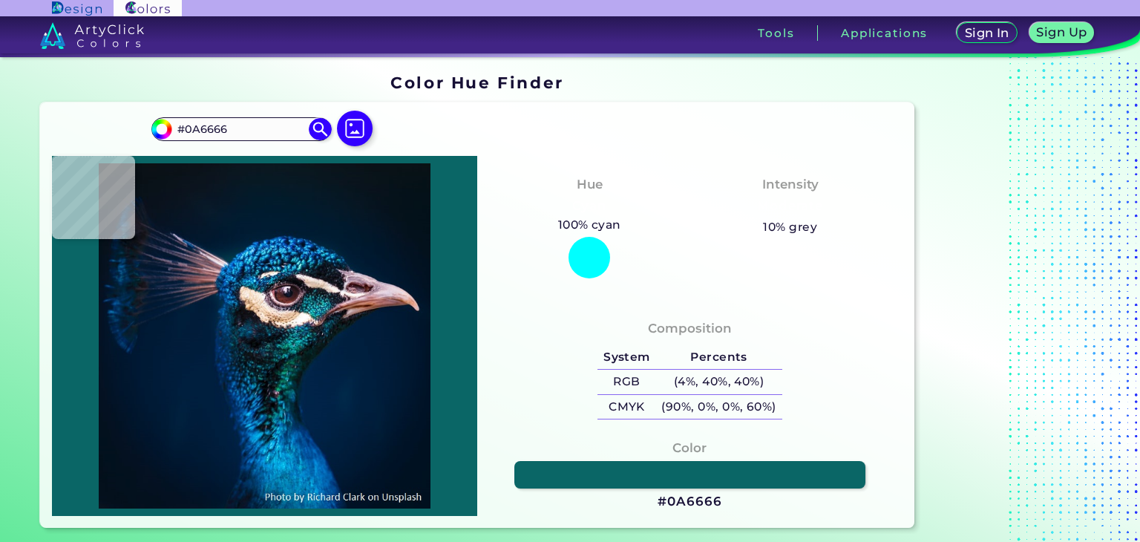
click at [288, 391] on img at bounding box center [264, 335] width 410 height 345
click at [276, 393] on img at bounding box center [264, 335] width 410 height 345
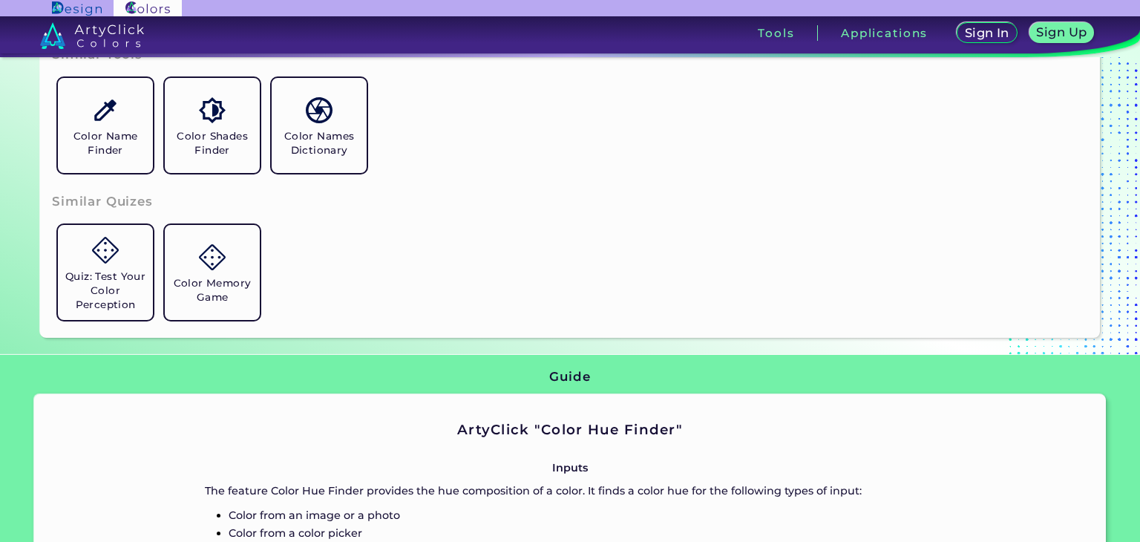
scroll to position [494, 0]
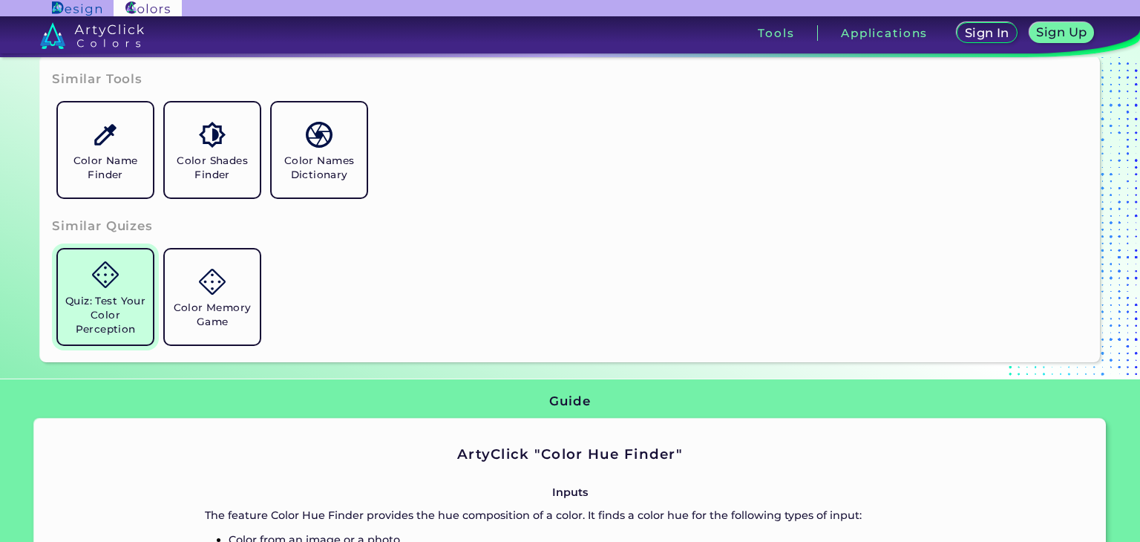
click at [157, 321] on link "Quiz: Test Your Color Perception" at bounding box center [105, 296] width 107 height 107
